Goal: Task Accomplishment & Management: Manage account settings

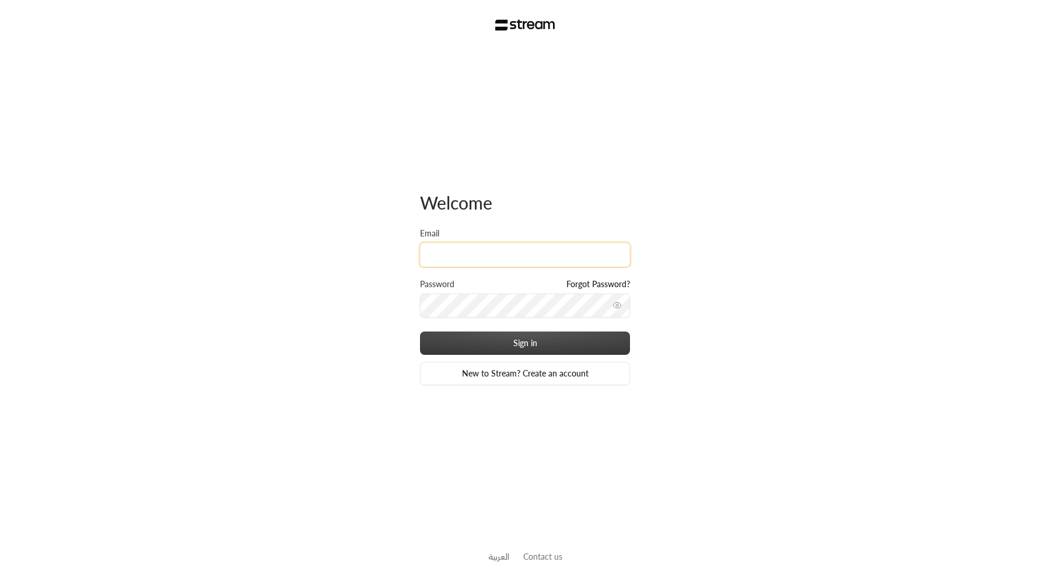
type input "[EMAIL_ADDRESS][DOMAIN_NAME]"
click at [420, 331] on button "Sign in" at bounding box center [525, 342] width 210 height 23
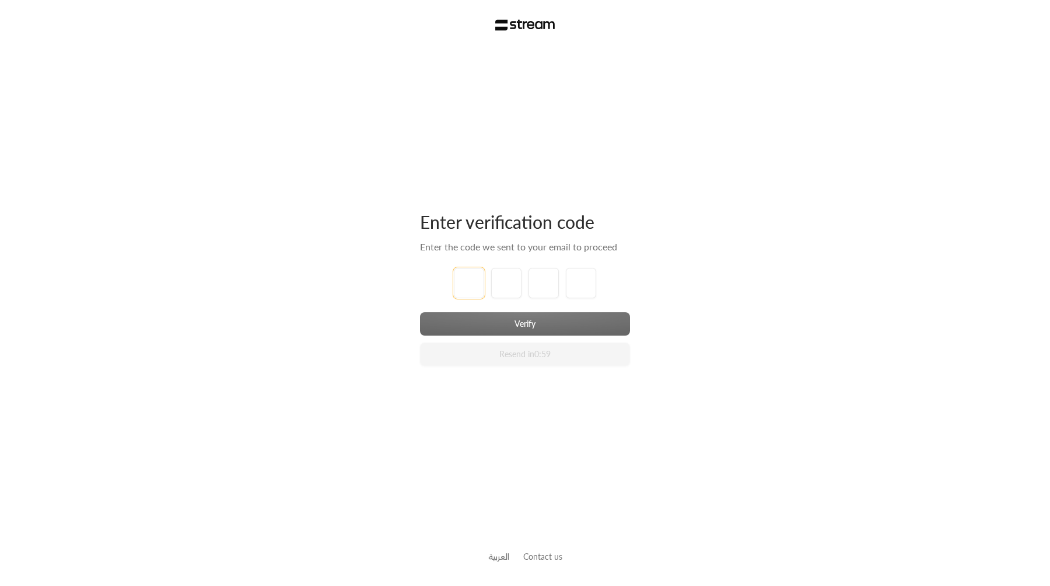
click at [477, 290] on input "tel" at bounding box center [469, 283] width 30 height 30
type input "1"
type input "2"
type input "3"
type input "4"
